Goal: Find specific fact: Find specific fact

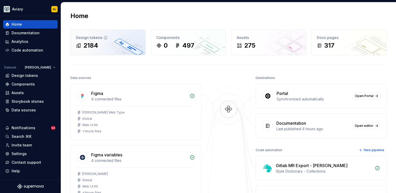
click at [114, 38] on div "Design tokens" at bounding box center [108, 37] width 64 height 5
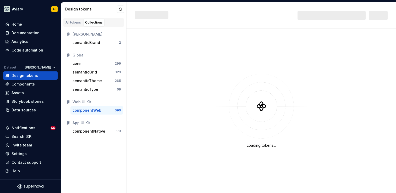
click at [92, 110] on div "componentWeb" at bounding box center [87, 110] width 29 height 5
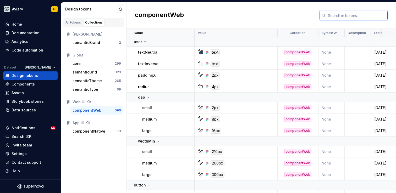
click at [360, 13] on input "text" at bounding box center [357, 15] width 62 height 9
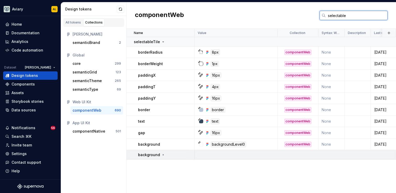
type input "selectable"
click at [163, 155] on icon at bounding box center [163, 155] width 4 height 4
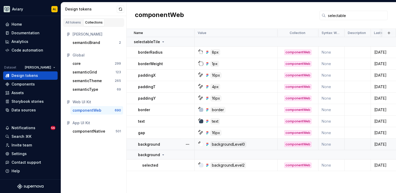
click at [160, 145] on div "background" at bounding box center [166, 144] width 56 height 5
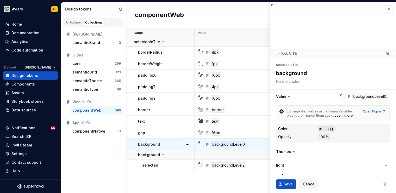
click at [388, 12] on button "button" at bounding box center [389, 9] width 7 height 7
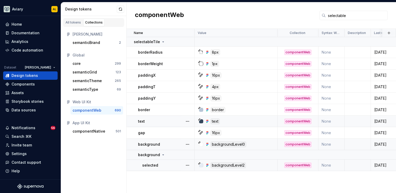
click at [203, 165] on div at bounding box center [201, 166] width 4 height 4
click at [214, 165] on div "backgroundLevel2" at bounding box center [228, 166] width 35 height 6
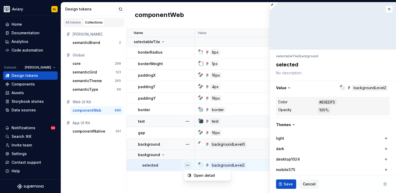
click at [190, 166] on button "button" at bounding box center [187, 165] width 7 height 7
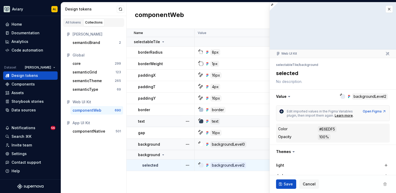
click at [327, 130] on div "#E6EDF5" at bounding box center [327, 130] width 18 height 6
type textarea "*"
drag, startPoint x: 320, startPoint y: 129, endPoint x: 336, endPoint y: 129, distance: 16.5
click at [336, 129] on div "#E6EDF5" at bounding box center [327, 130] width 18 height 6
copy div "#E6EDF5"
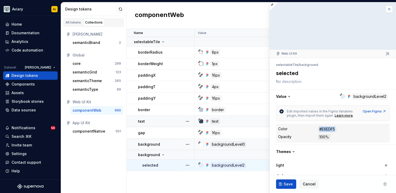
click at [390, 9] on button "button" at bounding box center [389, 9] width 7 height 7
